Goal: Task Accomplishment & Management: Manage account settings

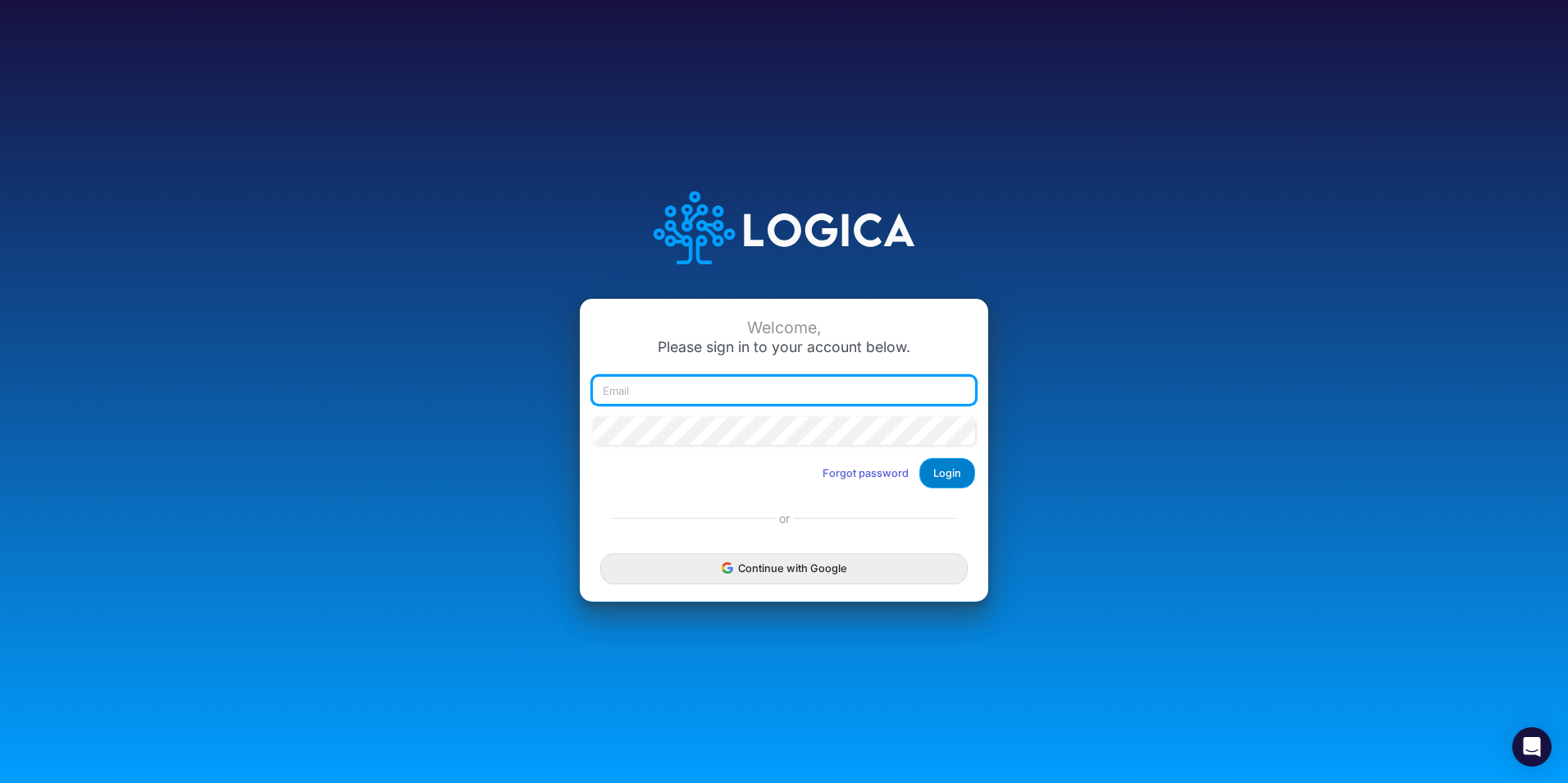
type input "[PERSON_NAME][EMAIL_ADDRESS][PERSON_NAME][DOMAIN_NAME]"
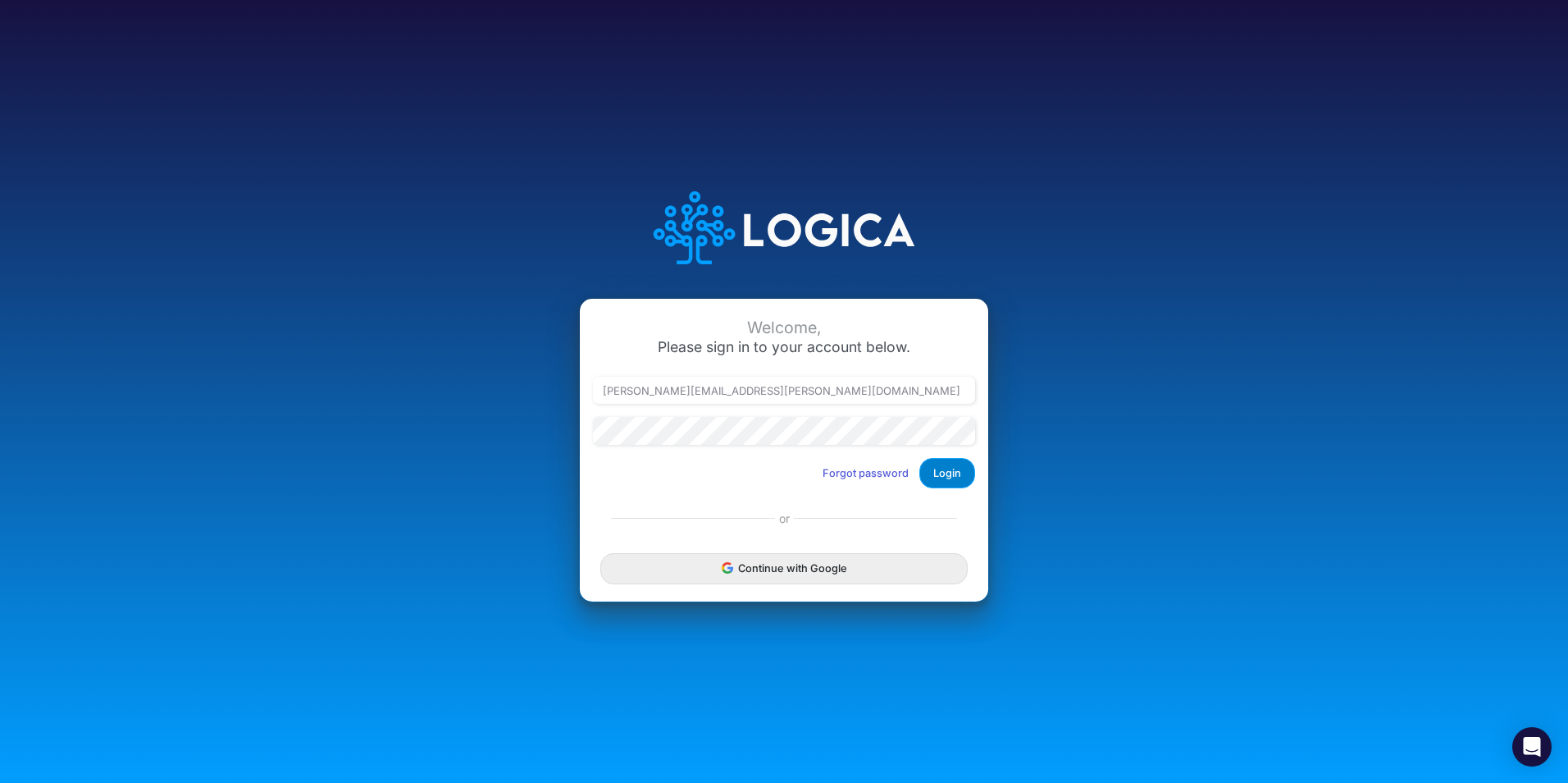
click at [954, 477] on button "Login" at bounding box center [947, 472] width 56 height 30
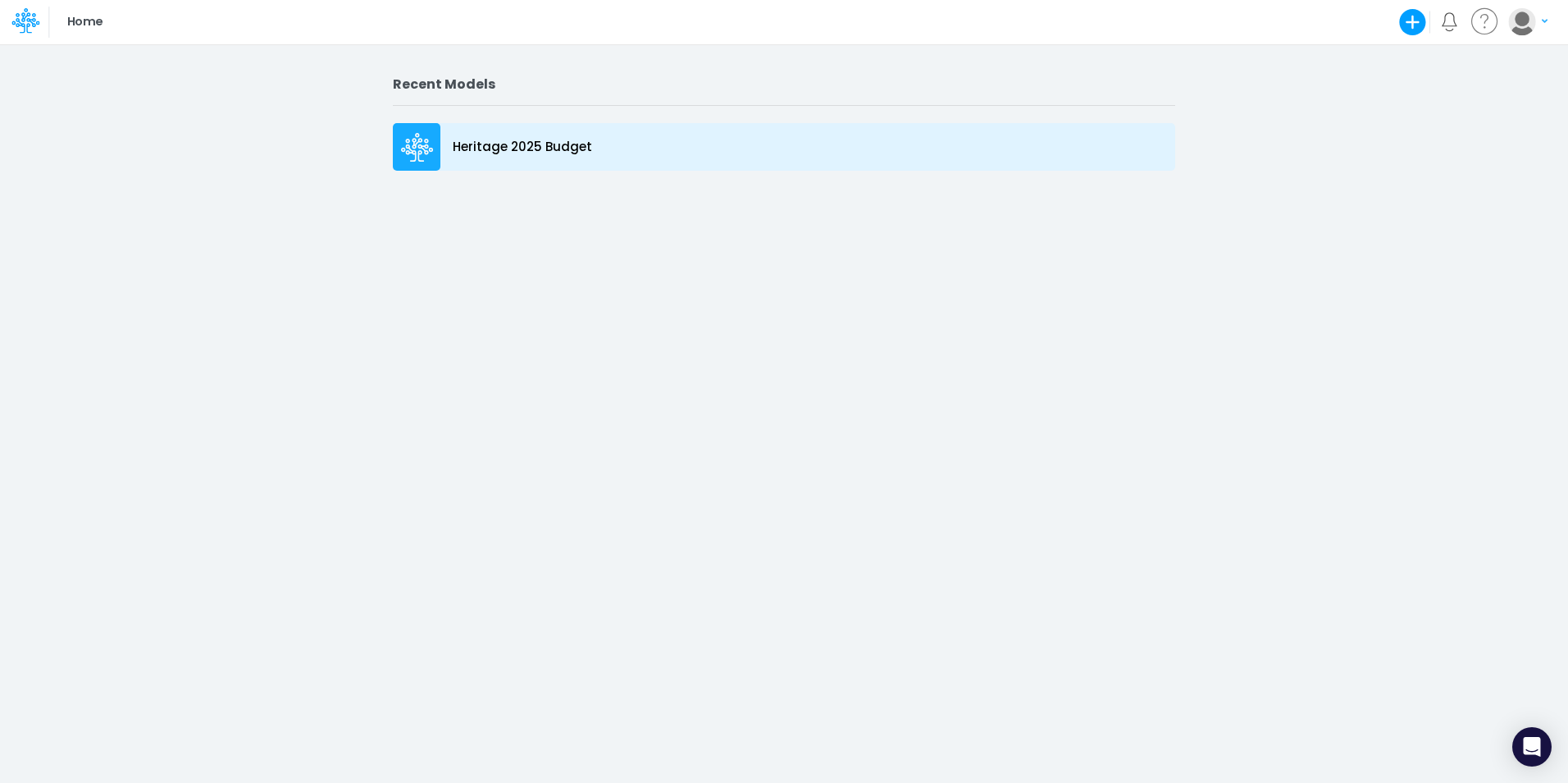
click at [423, 152] on icon at bounding box center [418, 148] width 33 height 29
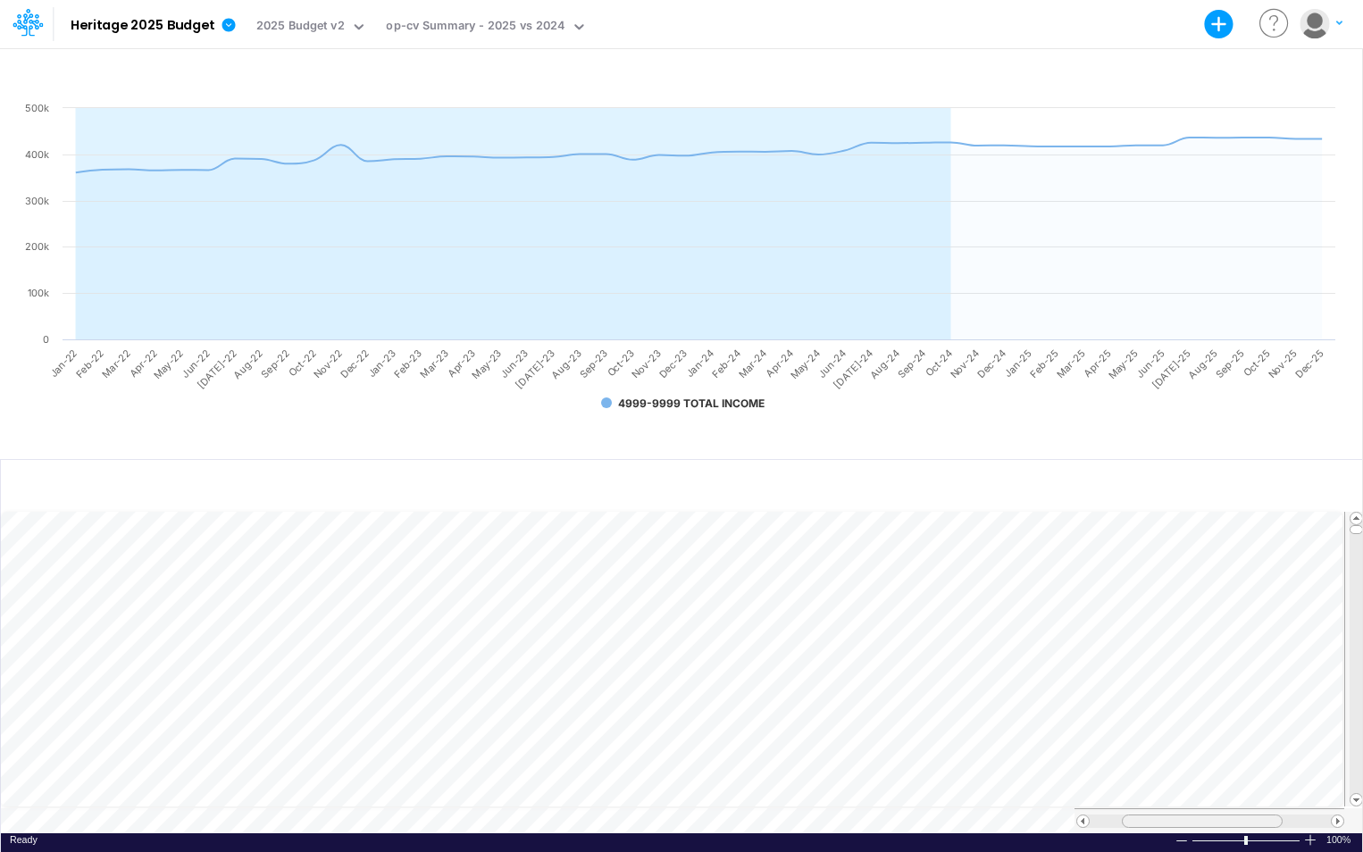
scroll to position [9, 0]
click at [1041, 815] on tr at bounding box center [672, 820] width 1343 height 25
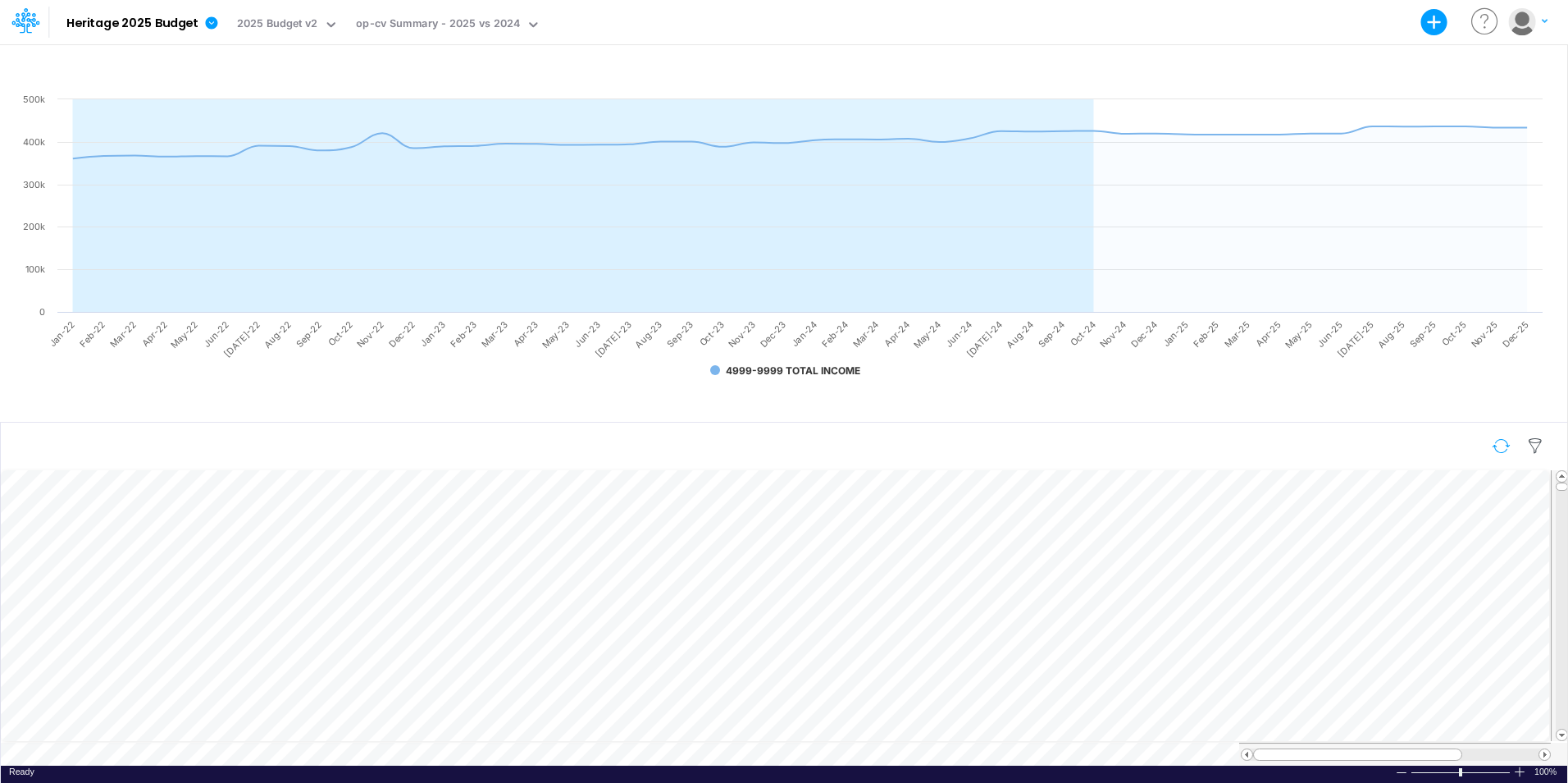
scroll to position [8, 0]
click at [1251, 62] on div "Account options" at bounding box center [1515, 66] width 82 height 17
click at [1251, 22] on img "button" at bounding box center [1521, 21] width 27 height 27
click at [1251, 60] on button "My profile settings" at bounding box center [1461, 60] width 175 height 26
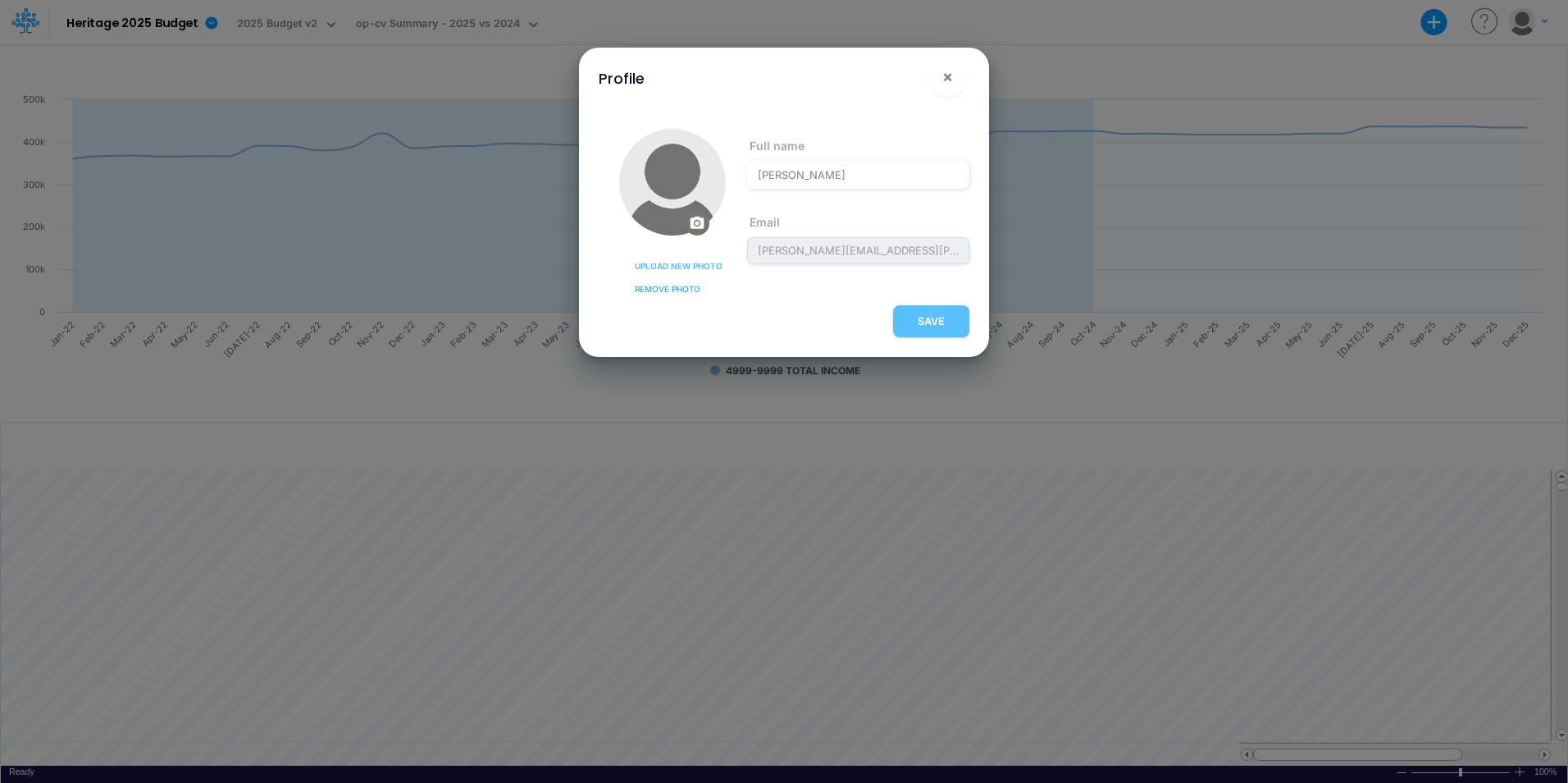
click at [674, 262] on span "Upload new photo" at bounding box center [679, 266] width 88 height 12
click at [0, 0] on input "Upload new photo" at bounding box center [0, 0] width 0 height 0
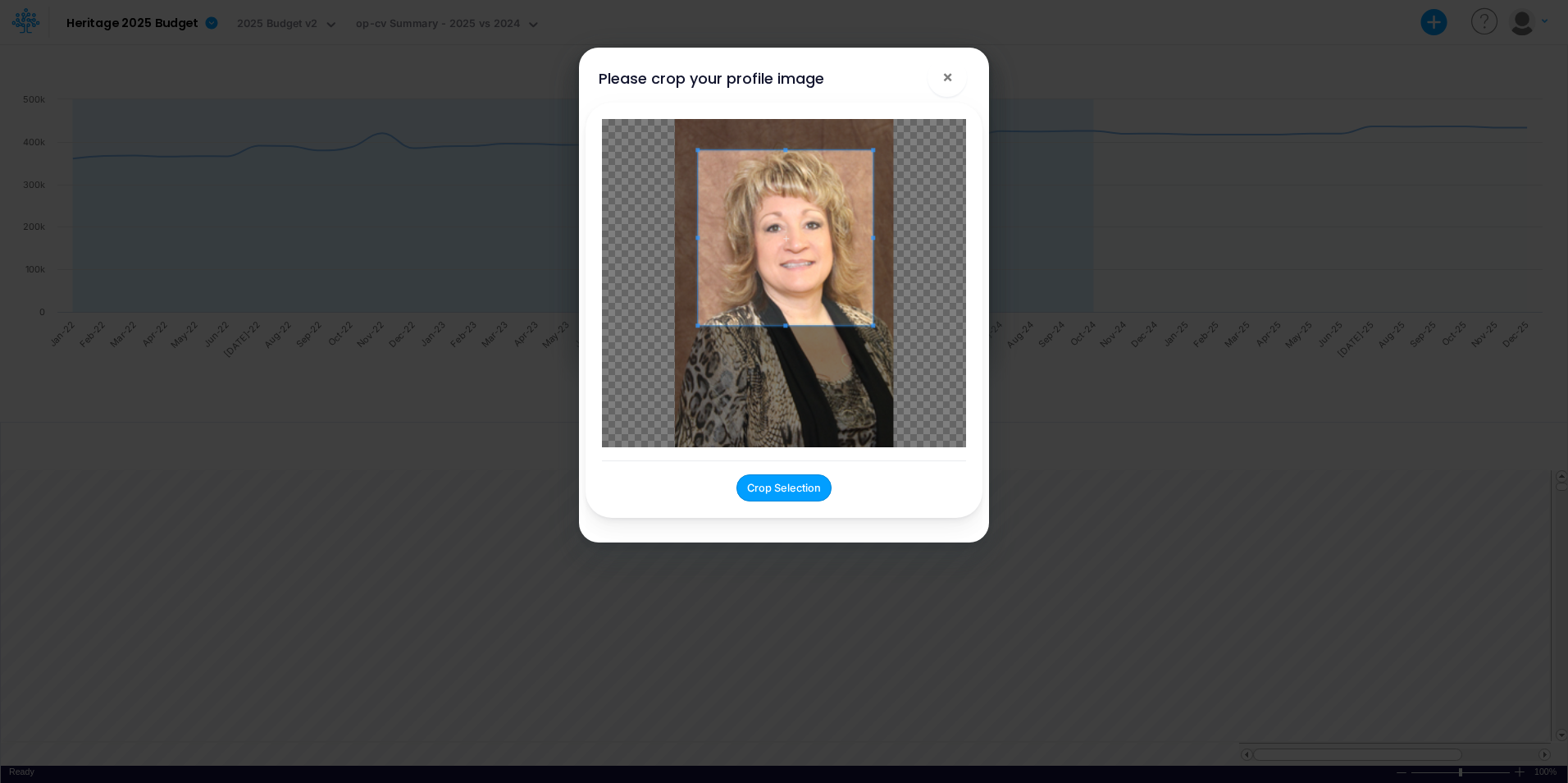
click at [870, 157] on span at bounding box center [785, 237] width 175 height 175
click at [799, 487] on button "Crop Selection" at bounding box center [784, 487] width 96 height 27
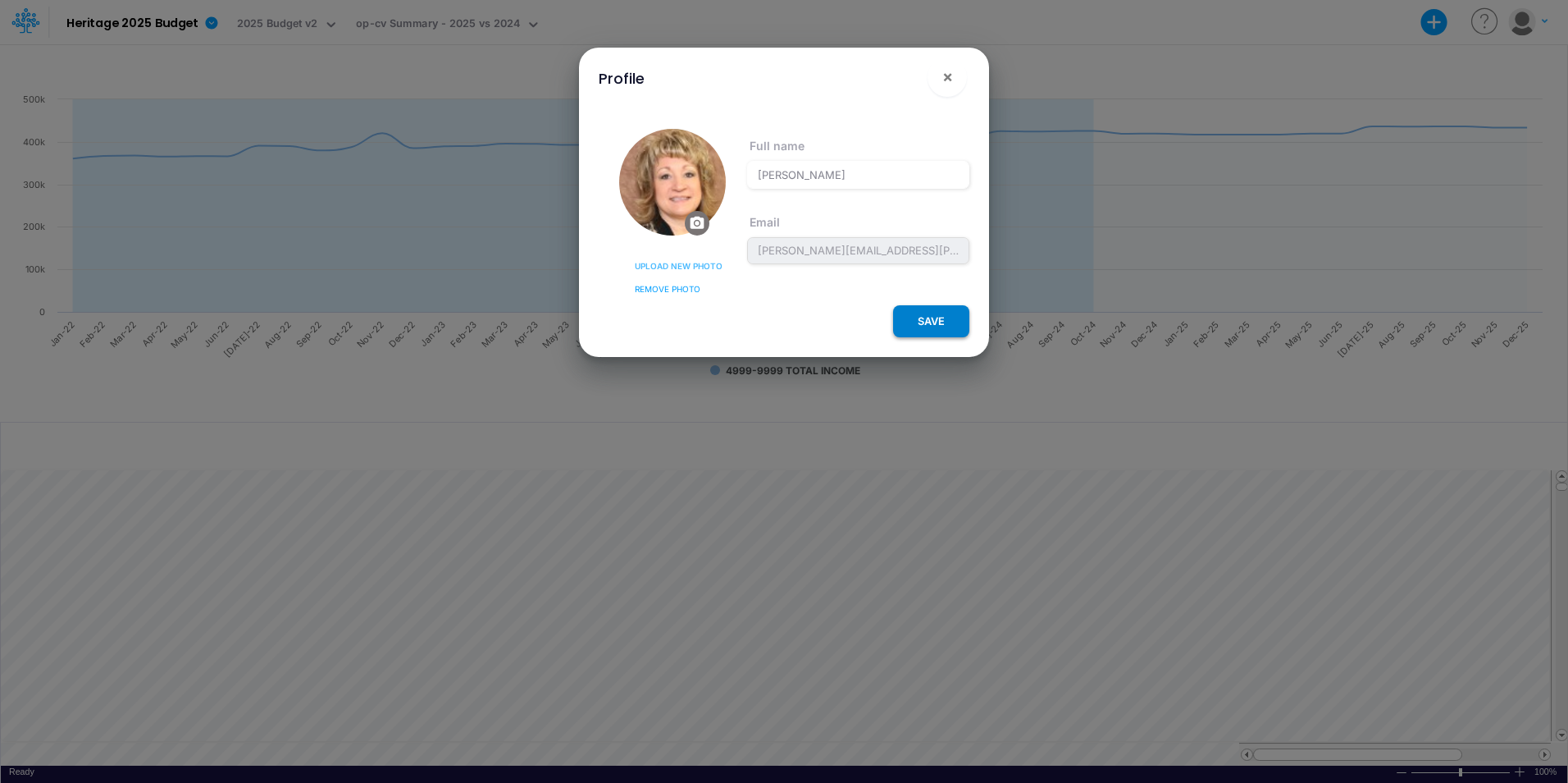
click at [926, 318] on button "SAVE" at bounding box center [931, 321] width 76 height 32
